Goal: Check status: Check status

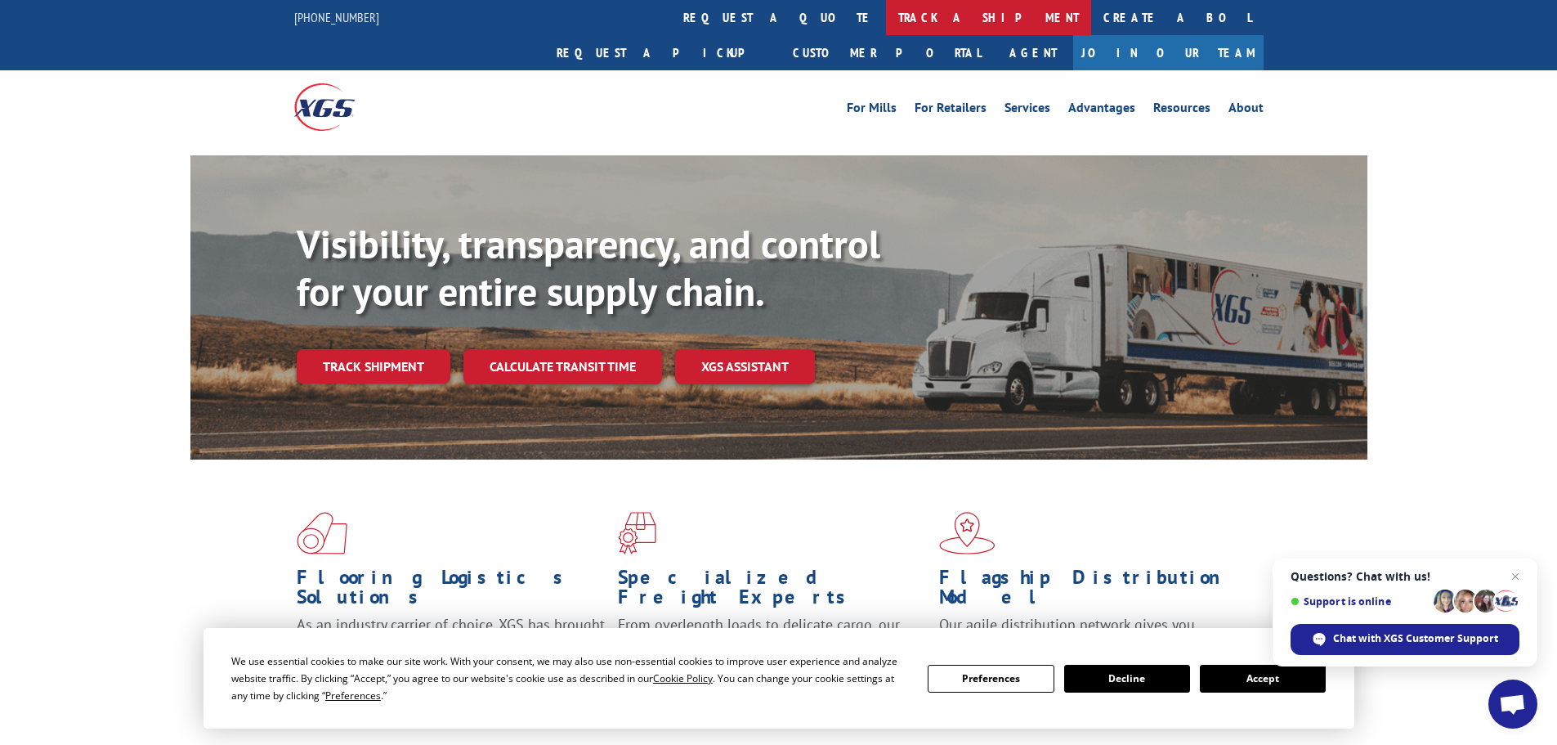
click at [886, 12] on link "track a shipment" at bounding box center [988, 17] width 205 height 35
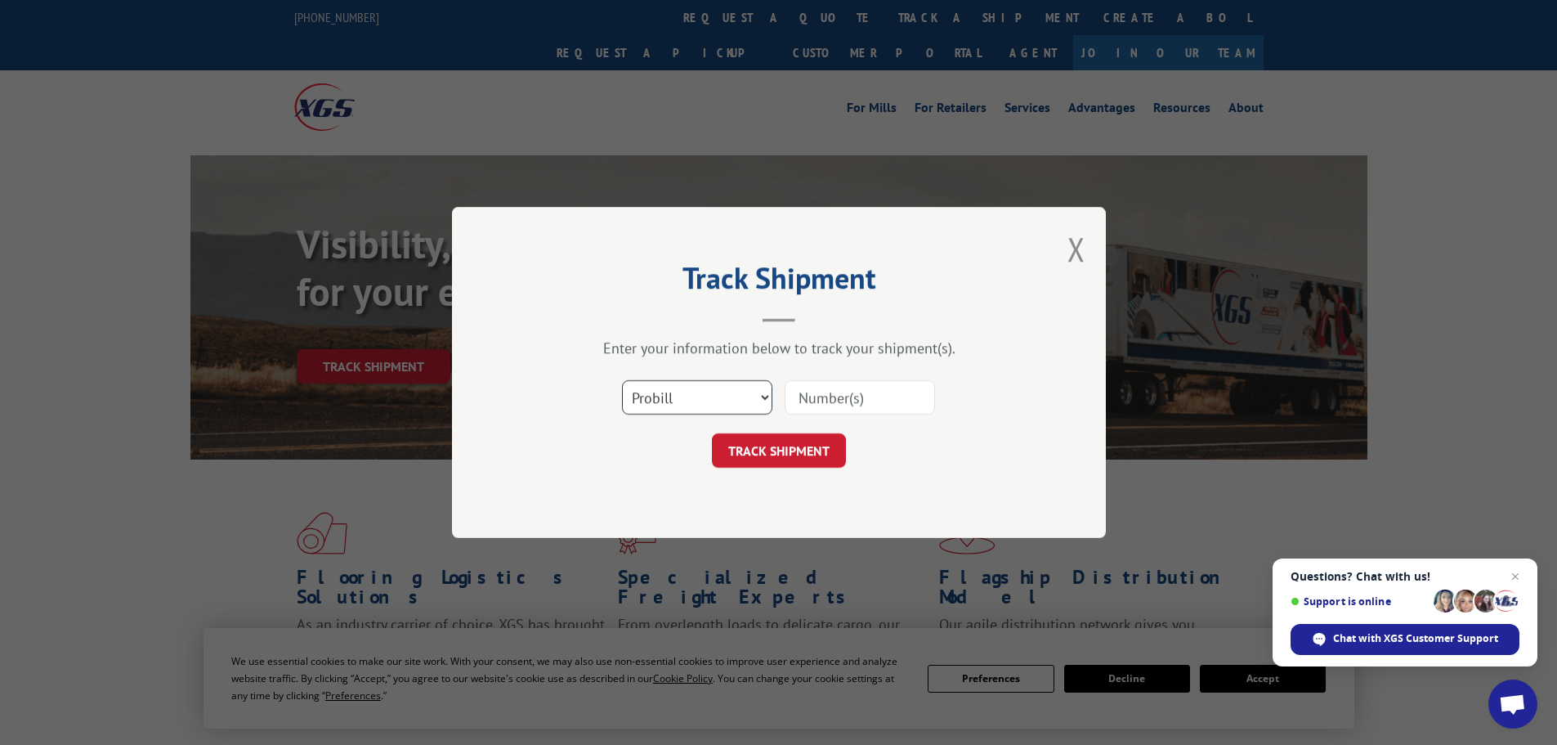
click at [738, 392] on select "Select category... Probill BOL PO" at bounding box center [697, 397] width 150 height 34
select select "po"
click at [622, 380] on select "Select category... Probill BOL PO" at bounding box center [697, 397] width 150 height 34
click at [850, 399] on input at bounding box center [860, 397] width 150 height 34
paste input "42502845"
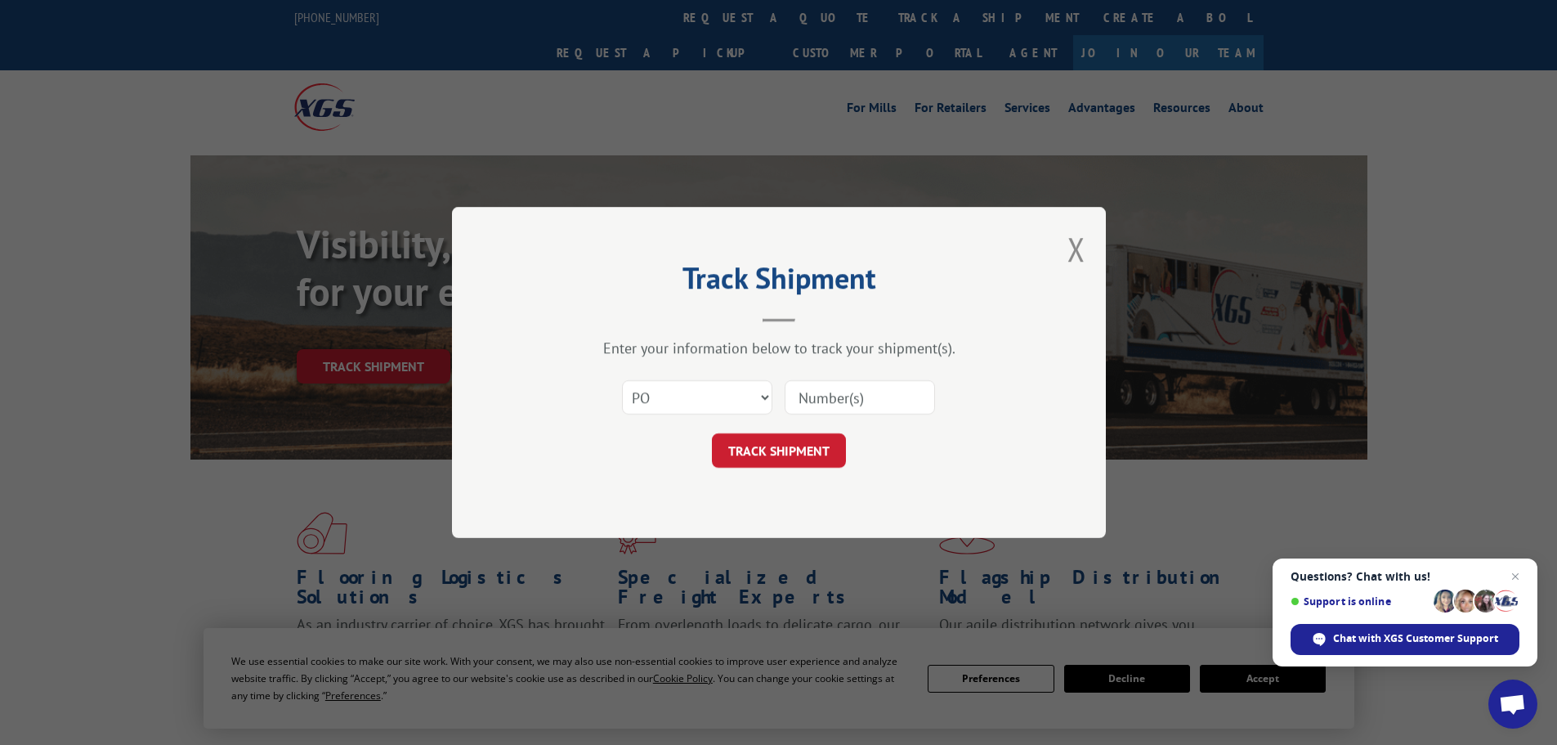
type input "42502845"
click button "TRACK SHIPMENT" at bounding box center [779, 450] width 134 height 34
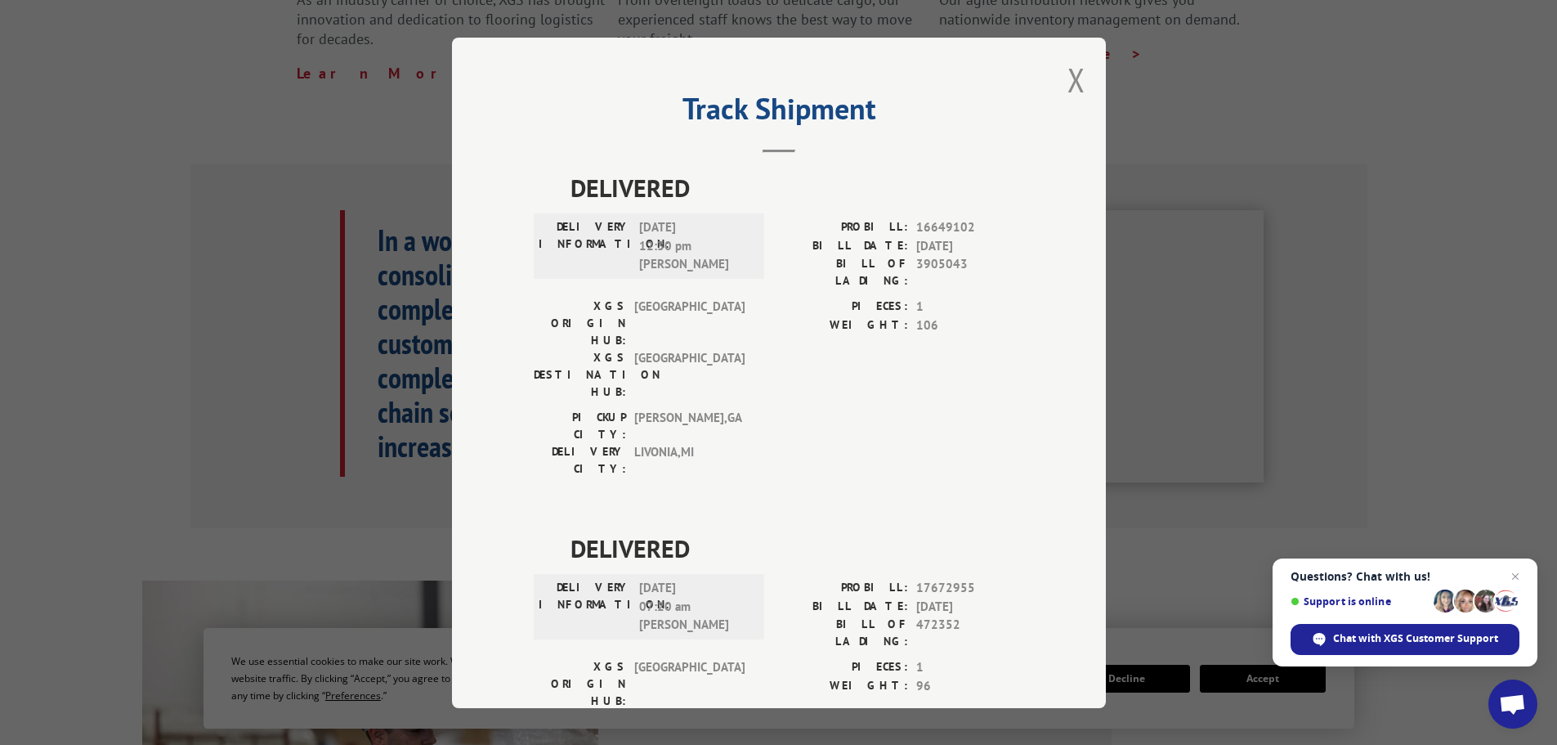
scroll to position [66, 0]
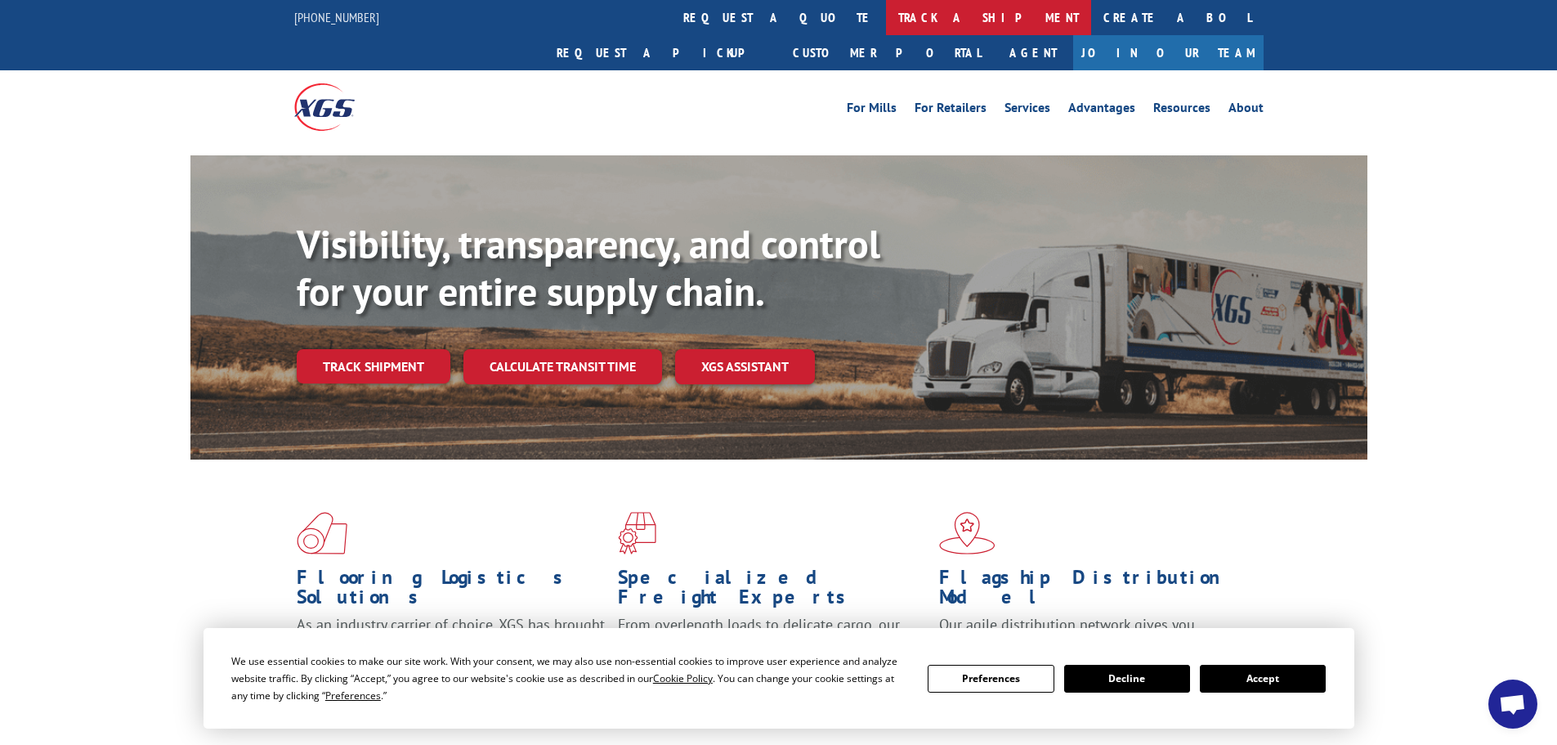
click at [886, 4] on link "track a shipment" at bounding box center [988, 17] width 205 height 35
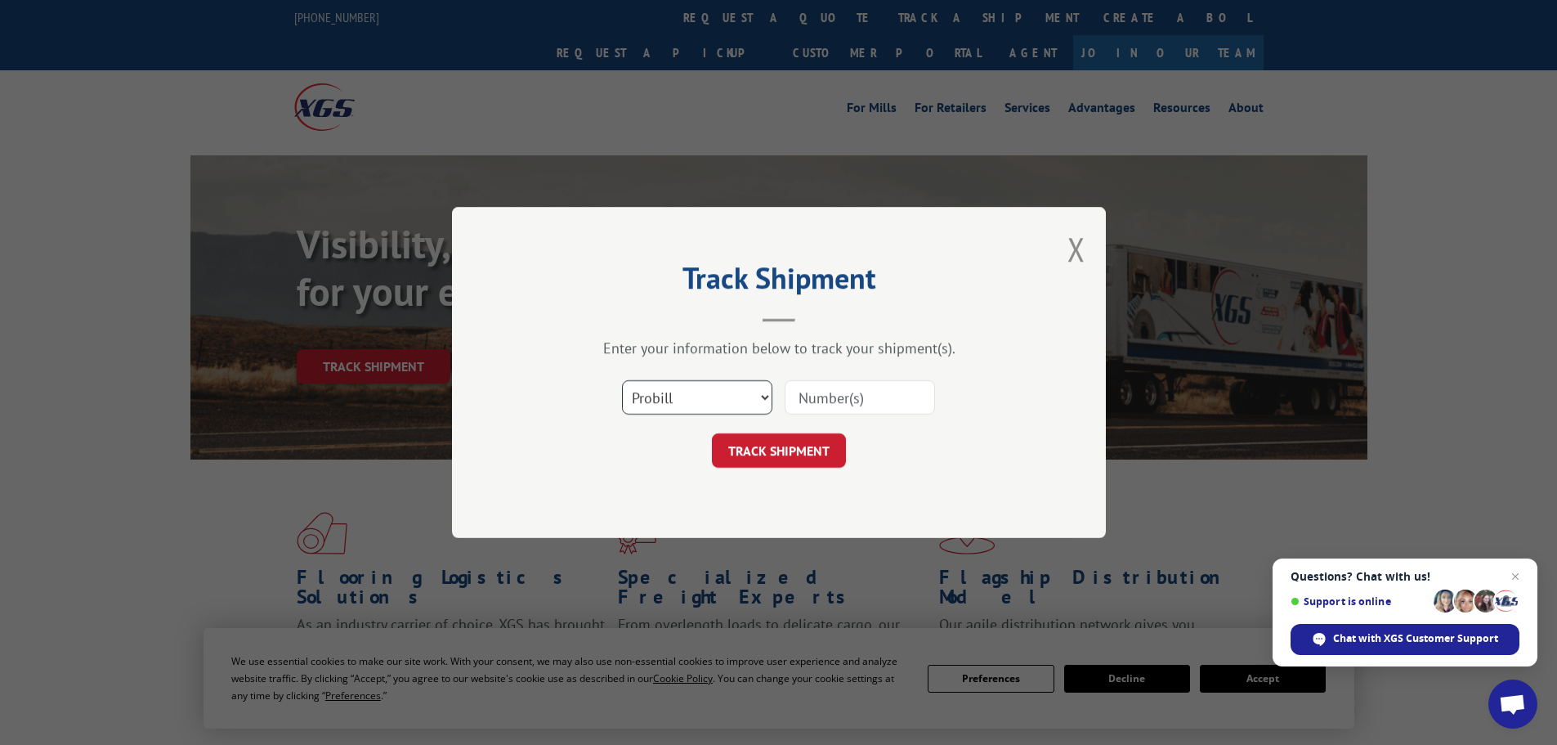
click at [728, 388] on select "Select category... Probill BOL PO" at bounding box center [697, 397] width 150 height 34
select select "po"
click at [622, 380] on select "Select category... Probill BOL PO" at bounding box center [697, 397] width 150 height 34
click at [844, 419] on div "Select category... Probill BOL PO" at bounding box center [779, 397] width 490 height 54
click at [849, 404] on input at bounding box center [860, 397] width 150 height 34
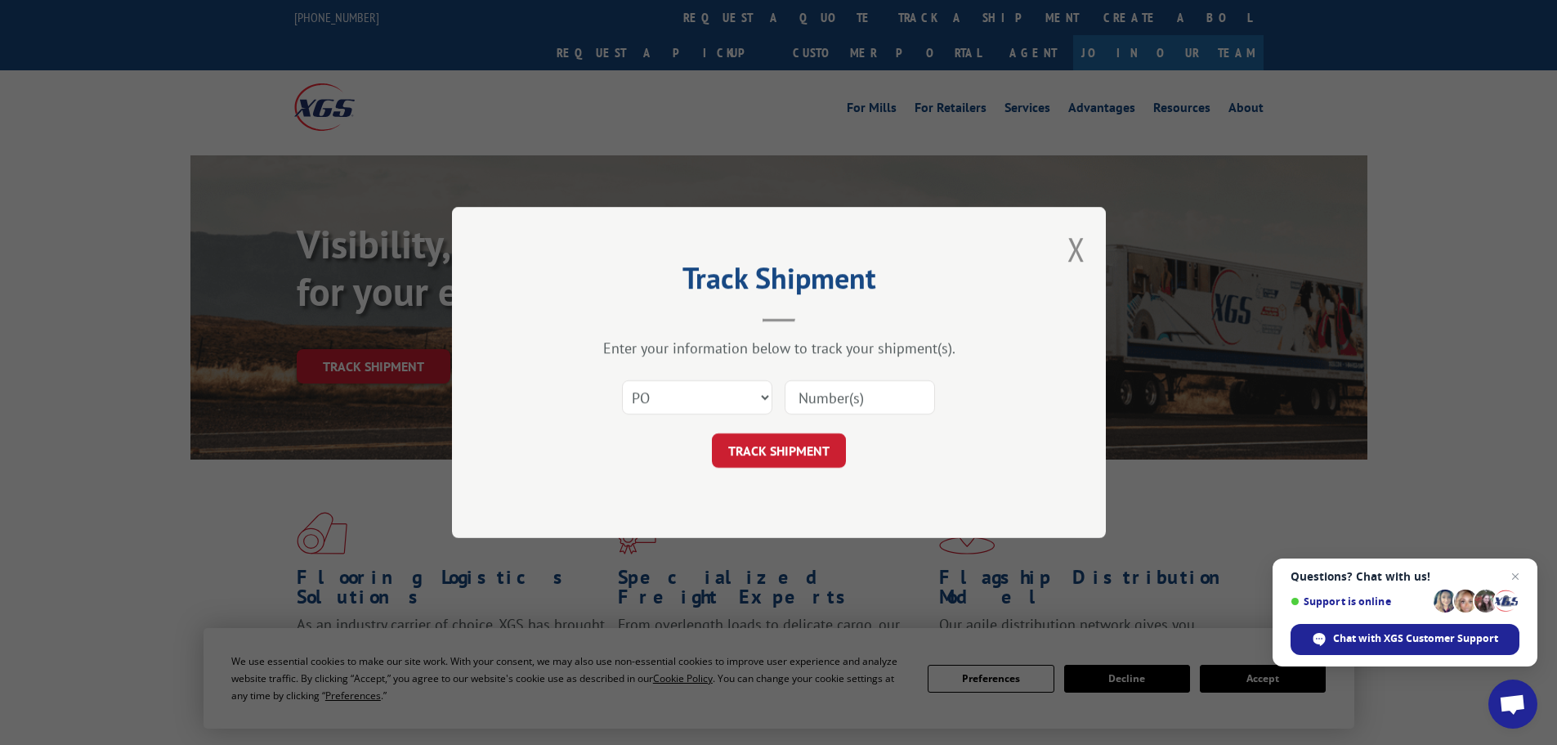
paste input "42502919"
type input "42502919"
click at [712, 433] on button "TRACK SHIPMENT" at bounding box center [779, 450] width 134 height 34
